Goal: Information Seeking & Learning: Understand process/instructions

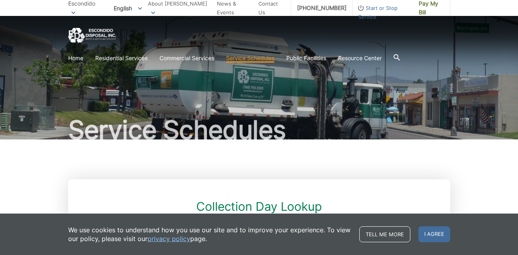
scroll to position [132, 0]
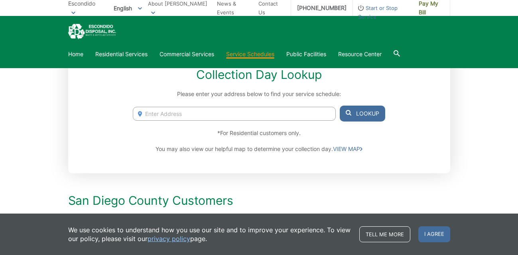
click at [212, 111] on input "Enter Address" at bounding box center [234, 114] width 202 height 14
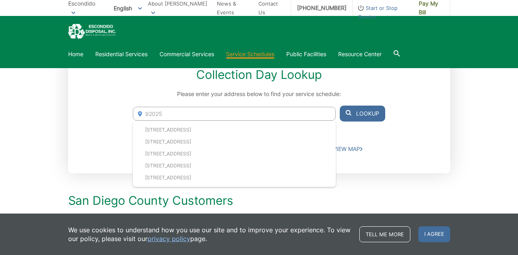
click at [364, 119] on button "Lookup" at bounding box center [362, 114] width 45 height 16
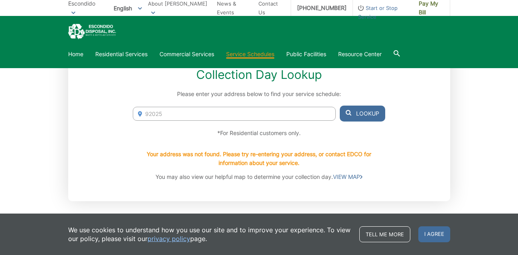
click at [237, 112] on input "92025" at bounding box center [234, 114] width 202 height 14
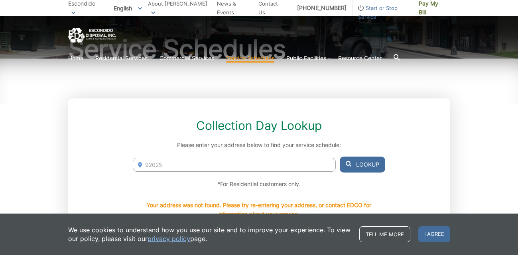
scroll to position [106, 0]
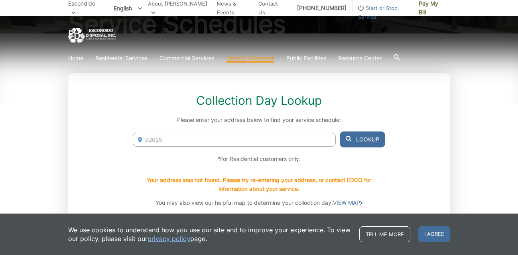
click at [171, 138] on input "92025" at bounding box center [234, 140] width 202 height 14
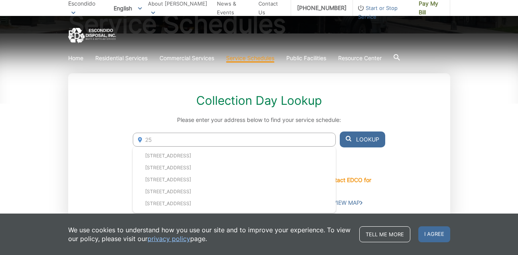
type input "2"
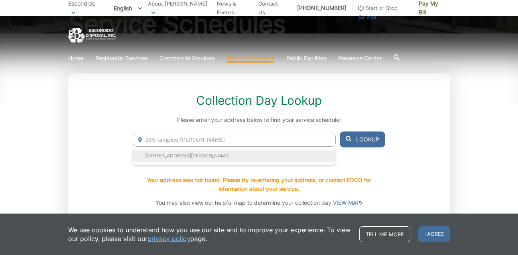
click at [155, 158] on li "[STREET_ADDRESS][PERSON_NAME]" at bounding box center [234, 156] width 202 height 12
type input "[STREET_ADDRESS][PERSON_NAME]"
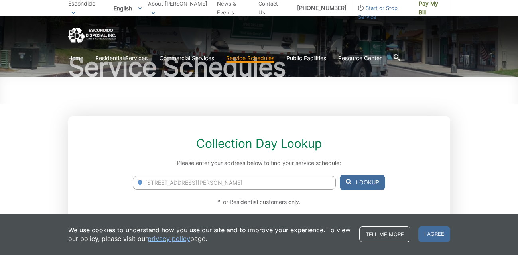
scroll to position [23, 0]
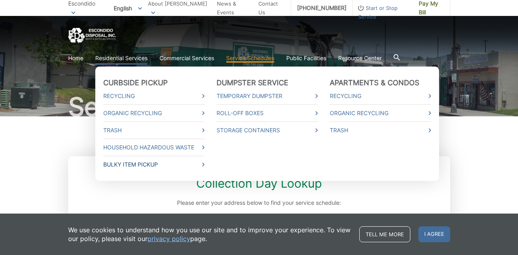
click at [137, 164] on link "Bulky Item Pickup" at bounding box center [153, 164] width 101 height 9
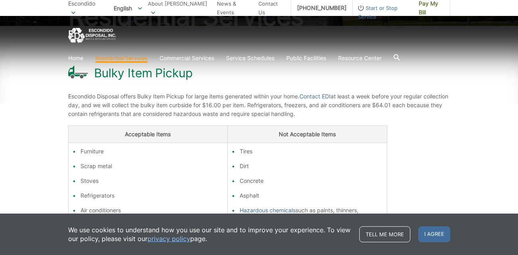
scroll to position [114, 0]
click at [287, 105] on span "Escondido Disposal offers Bulky Item Pickup for large items generated within yo…" at bounding box center [258, 105] width 380 height 24
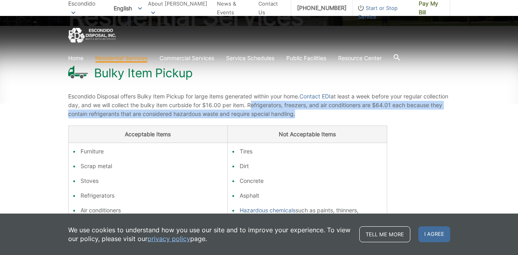
drag, startPoint x: 287, startPoint y: 105, endPoint x: 405, endPoint y: 118, distance: 118.7
click at [405, 118] on p "Escondido Disposal offers Bulky Item Pickup for large items generated within yo…" at bounding box center [259, 105] width 382 height 26
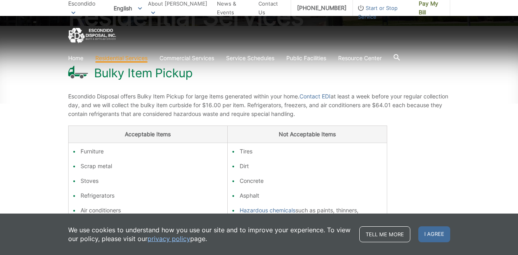
drag, startPoint x: 394, startPoint y: 114, endPoint x: 387, endPoint y: 109, distance: 8.8
click at [387, 109] on p "Escondido Disposal offers Bulky Item Pickup for large items generated within yo…" at bounding box center [259, 105] width 382 height 26
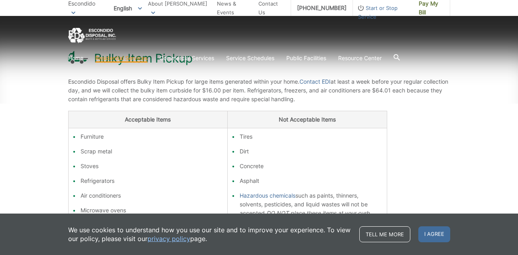
scroll to position [133, 0]
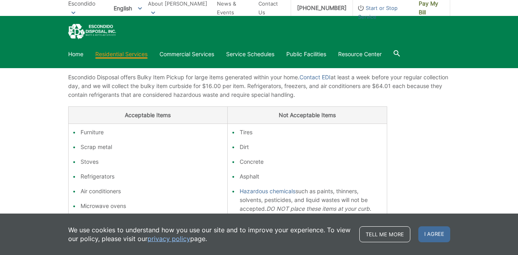
click at [92, 138] on ul "Furniture Scrap metal Stoves Refrigerators Air conditioners Microwave ovens Wat…" at bounding box center [148, 184] width 151 height 112
click at [95, 131] on li "Furniture" at bounding box center [152, 132] width 143 height 9
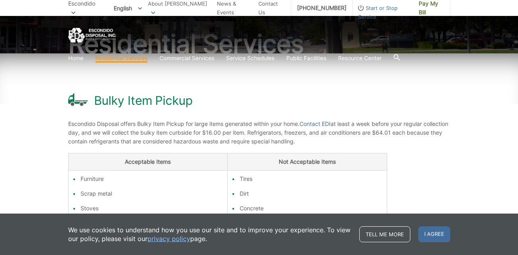
click at [169, 147] on div "Bulky Item Pickup Escondido Disposal offers Bulky Item Pickup for large items g…" at bounding box center [259, 196] width 382 height 287
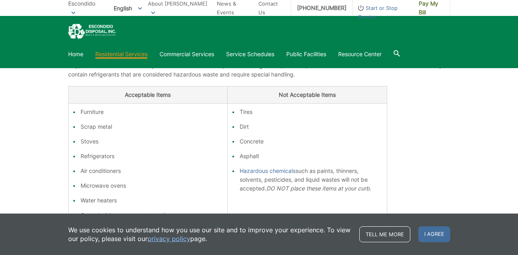
scroll to position [153, 0]
click at [424, 231] on span "I agree" at bounding box center [434, 234] width 32 height 16
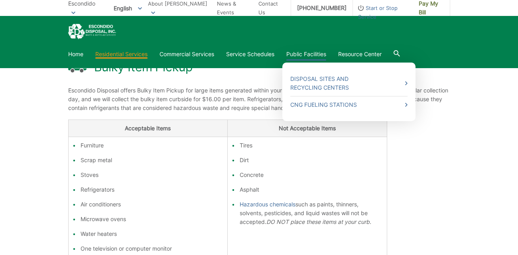
scroll to position [108, 0]
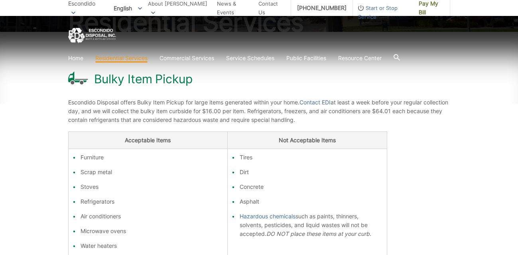
click at [292, 119] on span "Escondido Disposal offers Bulky Item Pickup for large items generated within yo…" at bounding box center [258, 111] width 380 height 24
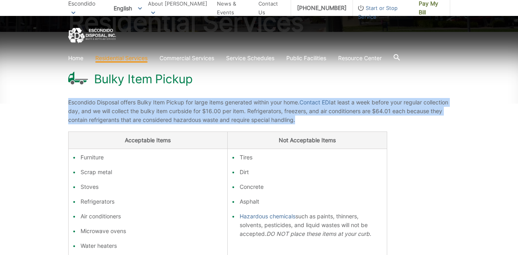
click at [292, 119] on span "Escondido Disposal offers Bulky Item Pickup for large items generated within yo…" at bounding box center [258, 111] width 380 height 24
click at [255, 114] on span "Escondido Disposal offers Bulky Item Pickup for large items generated within yo…" at bounding box center [258, 111] width 380 height 24
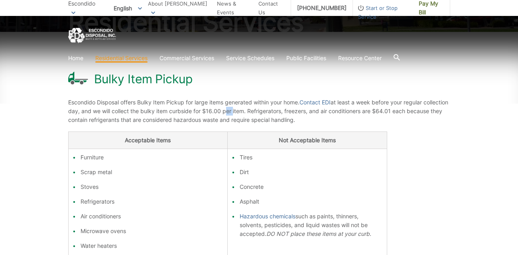
click at [255, 114] on span "Escondido Disposal offers Bulky Item Pickup for large items generated within yo…" at bounding box center [258, 111] width 380 height 24
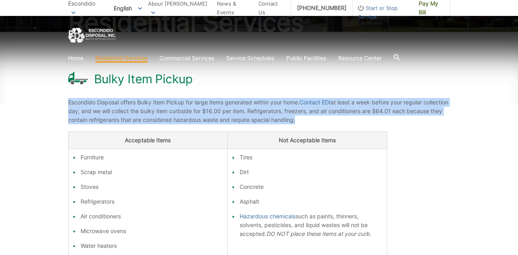
click at [255, 114] on span "Escondido Disposal offers Bulky Item Pickup for large items generated within yo…" at bounding box center [258, 111] width 380 height 24
click at [236, 112] on span "Escondido Disposal offers Bulky Item Pickup for large items generated within yo…" at bounding box center [258, 111] width 380 height 24
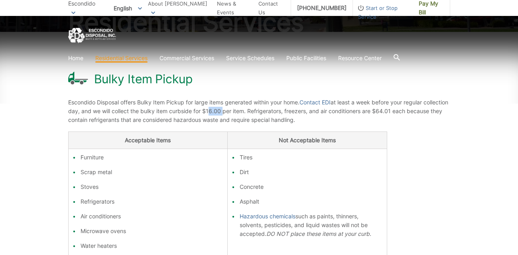
click at [236, 112] on span "Escondido Disposal offers Bulky Item Pickup for large items generated within yo…" at bounding box center [258, 111] width 380 height 24
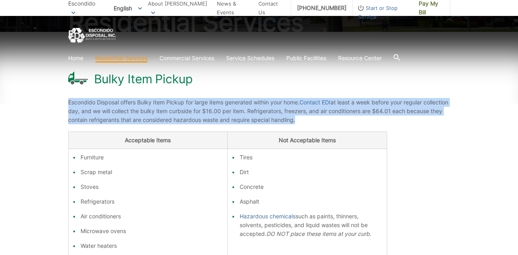
click at [236, 112] on span "Escondido Disposal offers Bulky Item Pickup for large items generated within yo…" at bounding box center [258, 111] width 380 height 24
click at [262, 112] on span "Escondido Disposal offers Bulky Item Pickup for large items generated within yo…" at bounding box center [258, 111] width 380 height 24
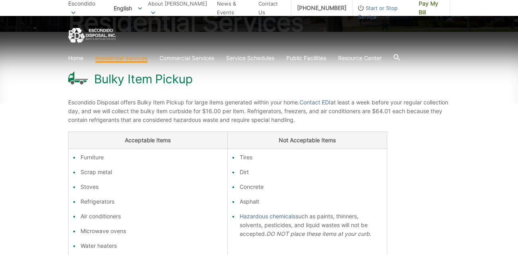
click at [262, 112] on span "Escondido Disposal offers Bulky Item Pickup for large items generated within yo…" at bounding box center [258, 111] width 380 height 24
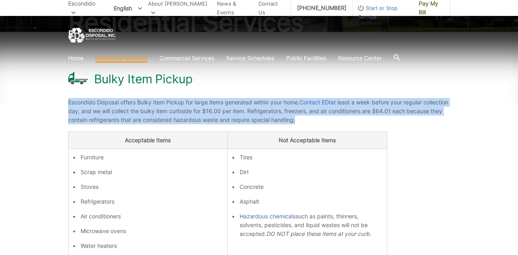
click at [252, 110] on span "Escondido Disposal offers Bulky Item Pickup for large items generated within yo…" at bounding box center [258, 111] width 380 height 24
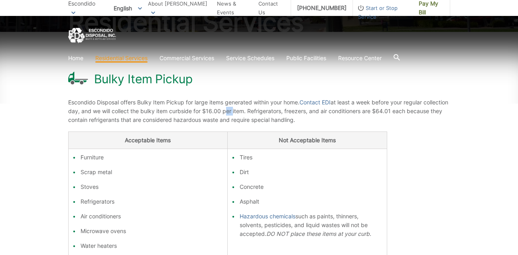
click at [252, 110] on span "Escondido Disposal offers Bulky Item Pickup for large items generated within yo…" at bounding box center [258, 111] width 380 height 24
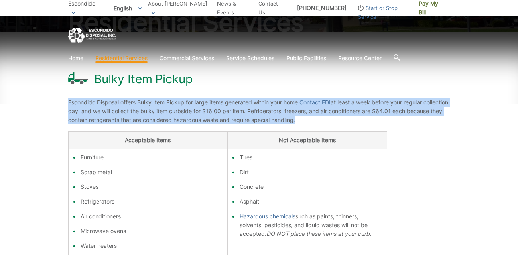
click at [252, 110] on span "Escondido Disposal offers Bulky Item Pickup for large items generated within yo…" at bounding box center [258, 111] width 380 height 24
click at [260, 114] on p "Escondido Disposal offers Bulky Item Pickup for large items generated within yo…" at bounding box center [259, 111] width 382 height 26
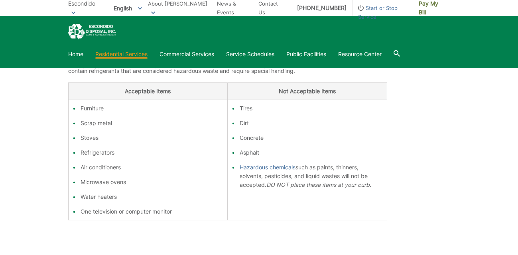
scroll to position [163, 0]
